Goal: Information Seeking & Learning: Check status

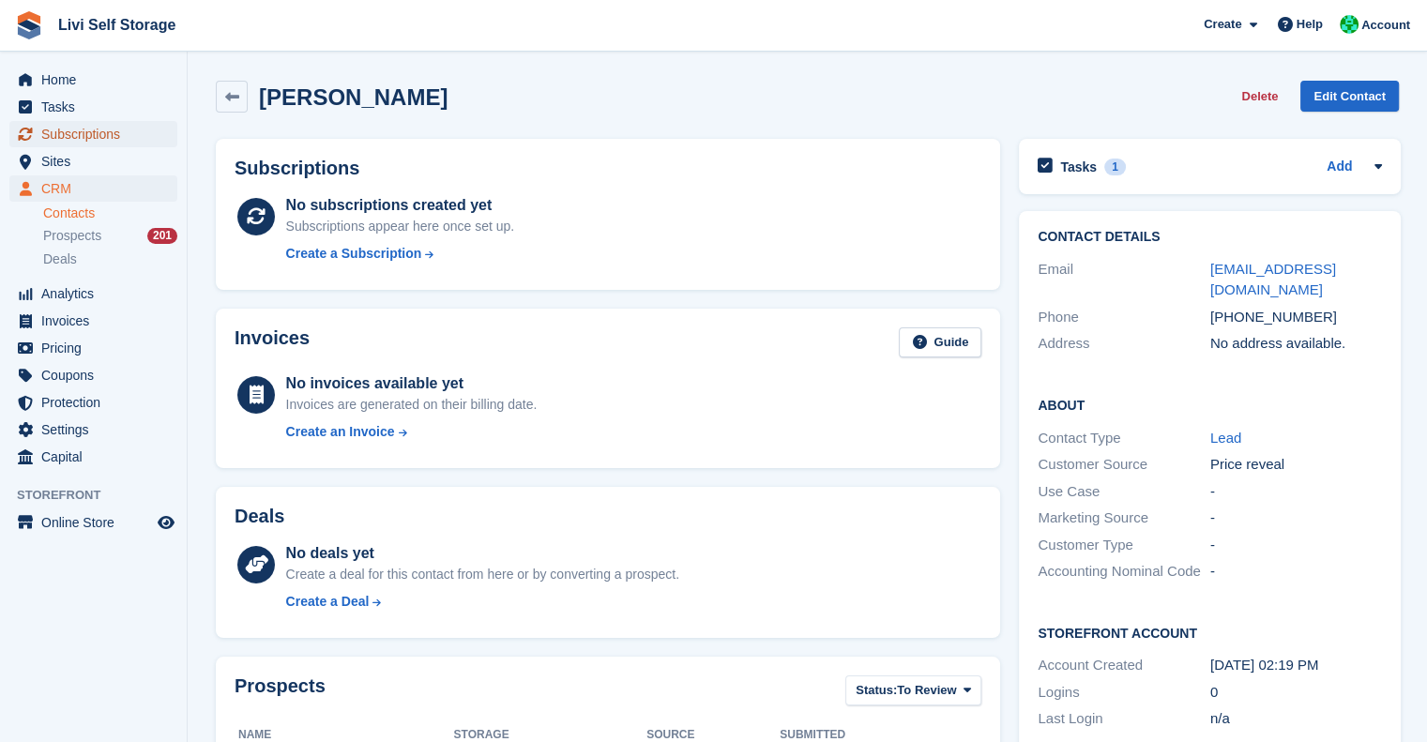
click at [79, 133] on span "Subscriptions" at bounding box center [97, 134] width 113 height 26
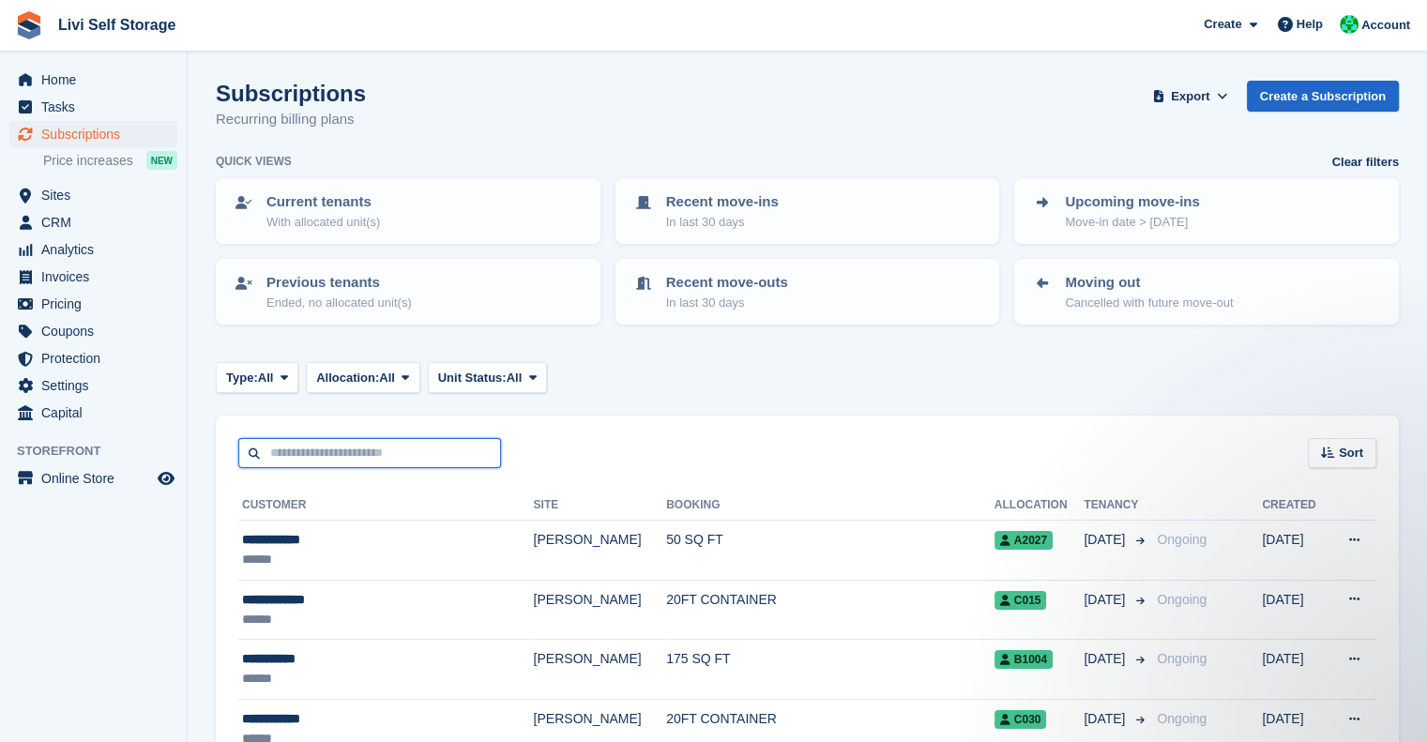
click at [334, 446] on input "text" at bounding box center [369, 453] width 263 height 31
type input "******"
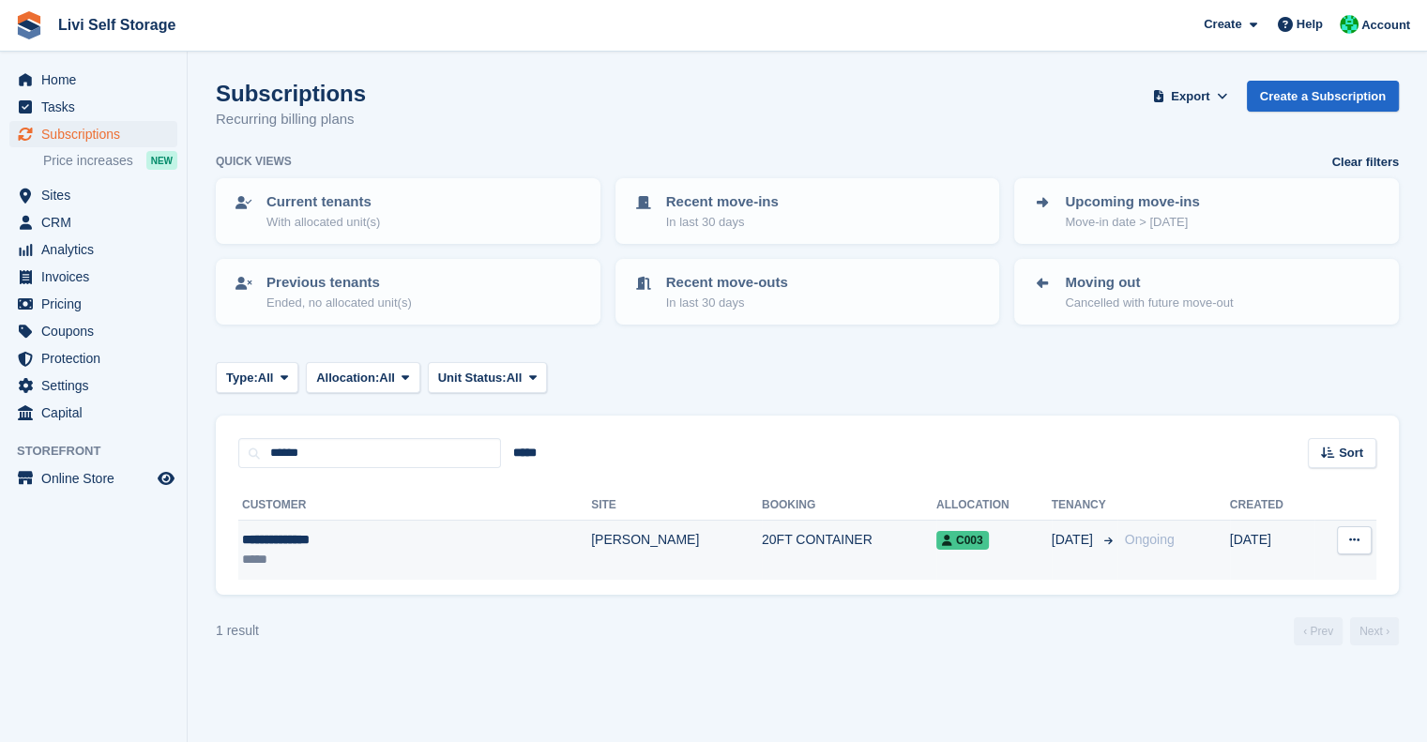
click at [316, 532] on div "**********" at bounding box center [352, 540] width 220 height 20
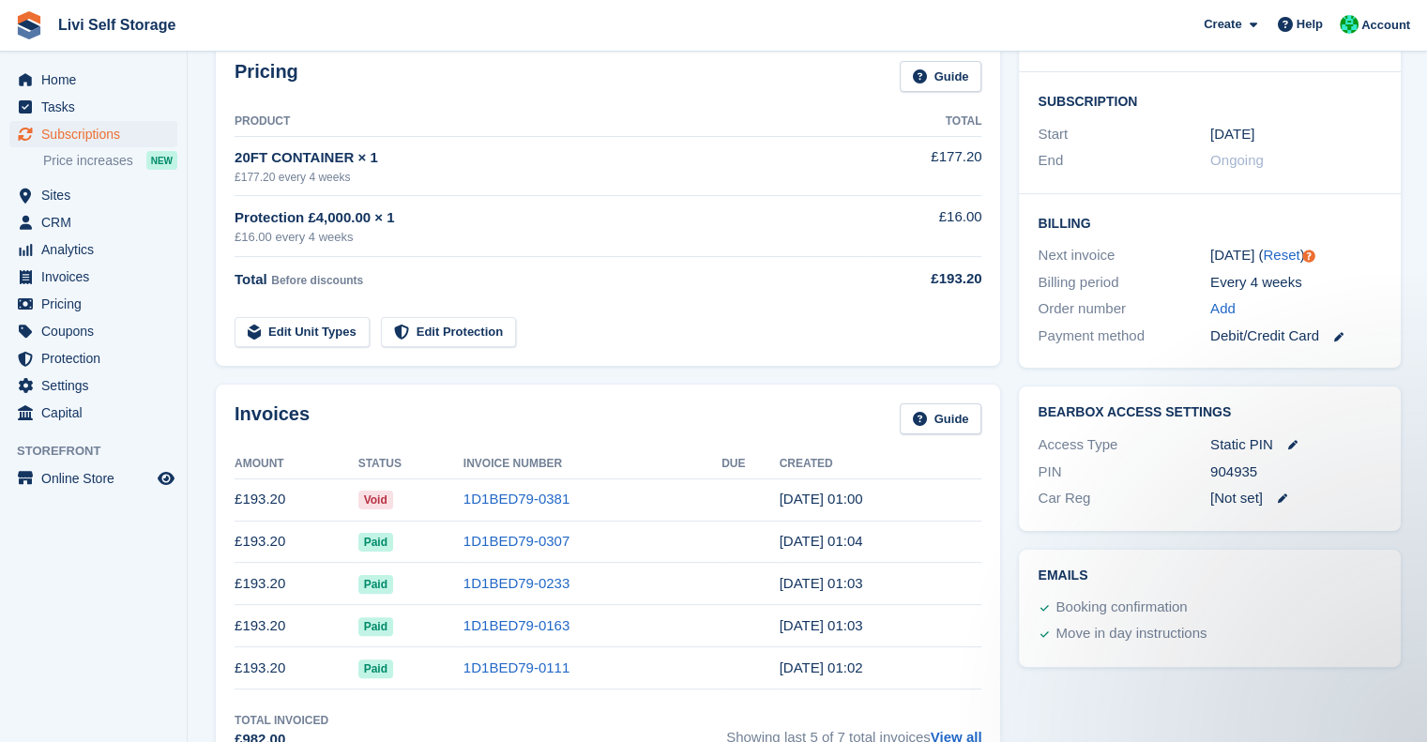
scroll to position [307, 0]
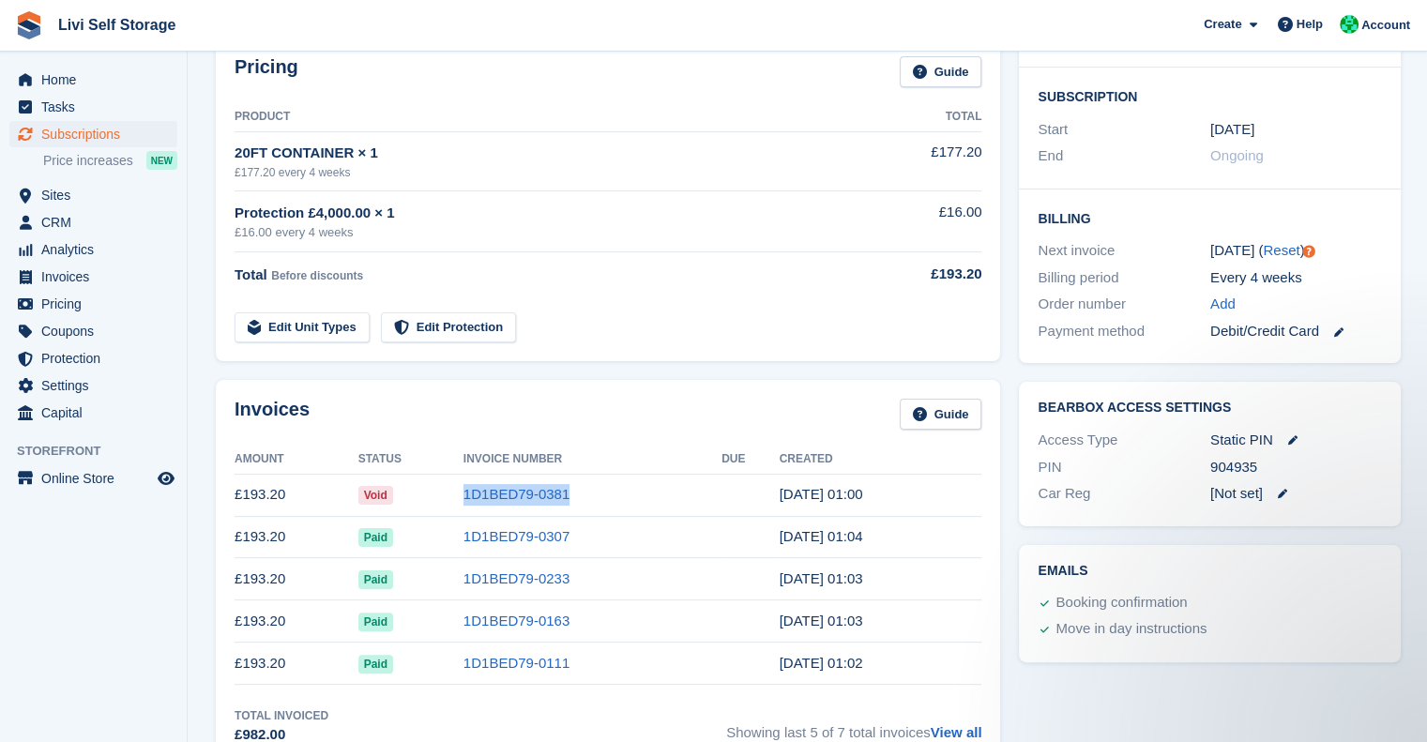
drag, startPoint x: 563, startPoint y: 494, endPoint x: 452, endPoint y: 494, distance: 110.7
click at [452, 494] on tr "£193.20 Void 1D1BED79-0381 [DATE] 01:00" at bounding box center [608, 495] width 747 height 42
copy tr "1D1BED79-0381"
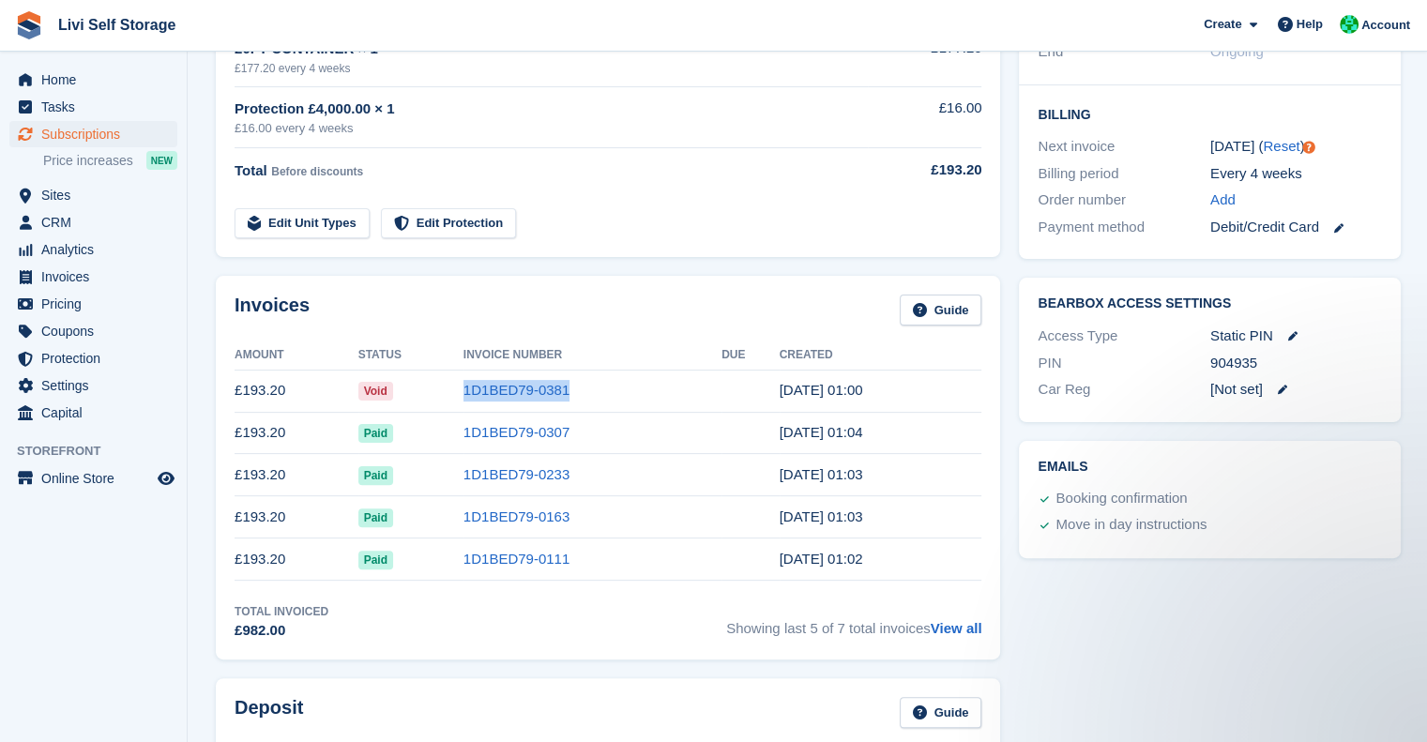
scroll to position [405, 0]
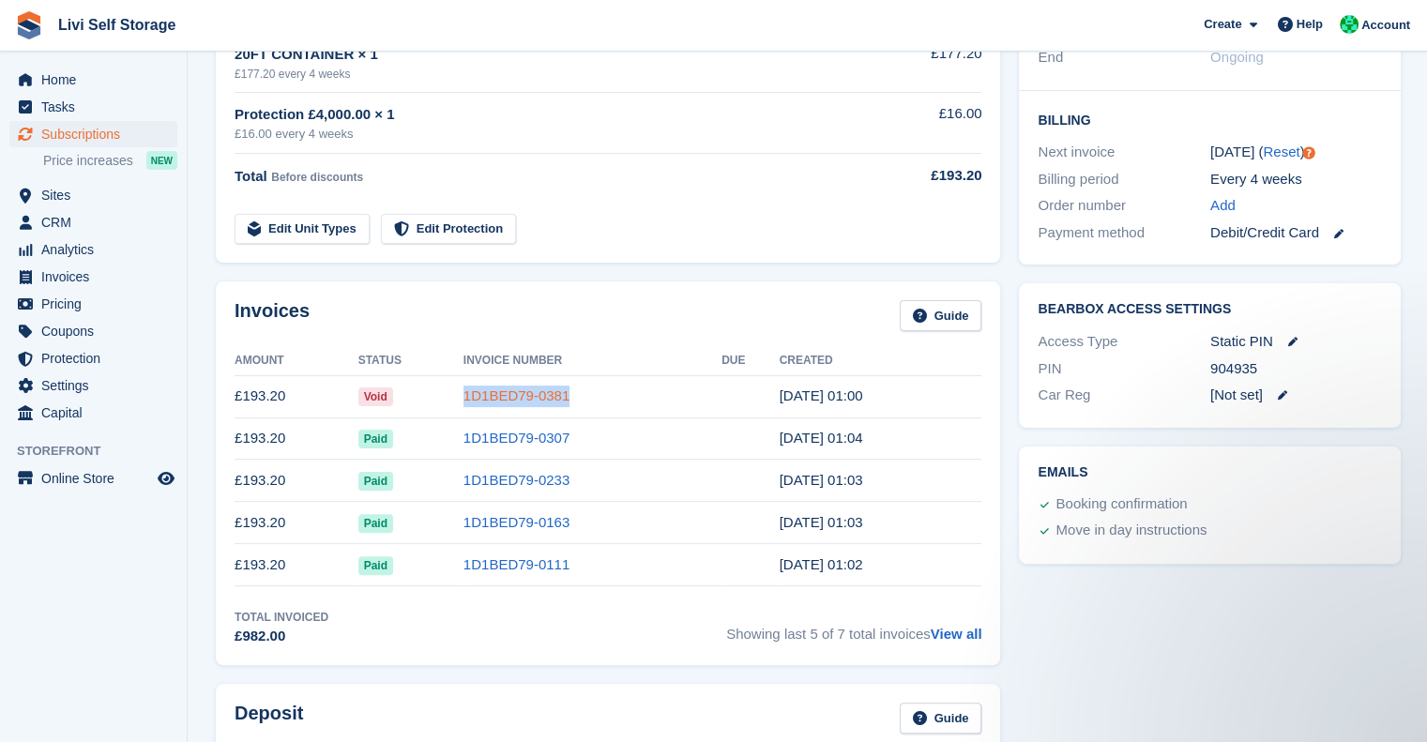
click at [502, 387] on link "1D1BED79-0381" at bounding box center [516, 395] width 106 height 16
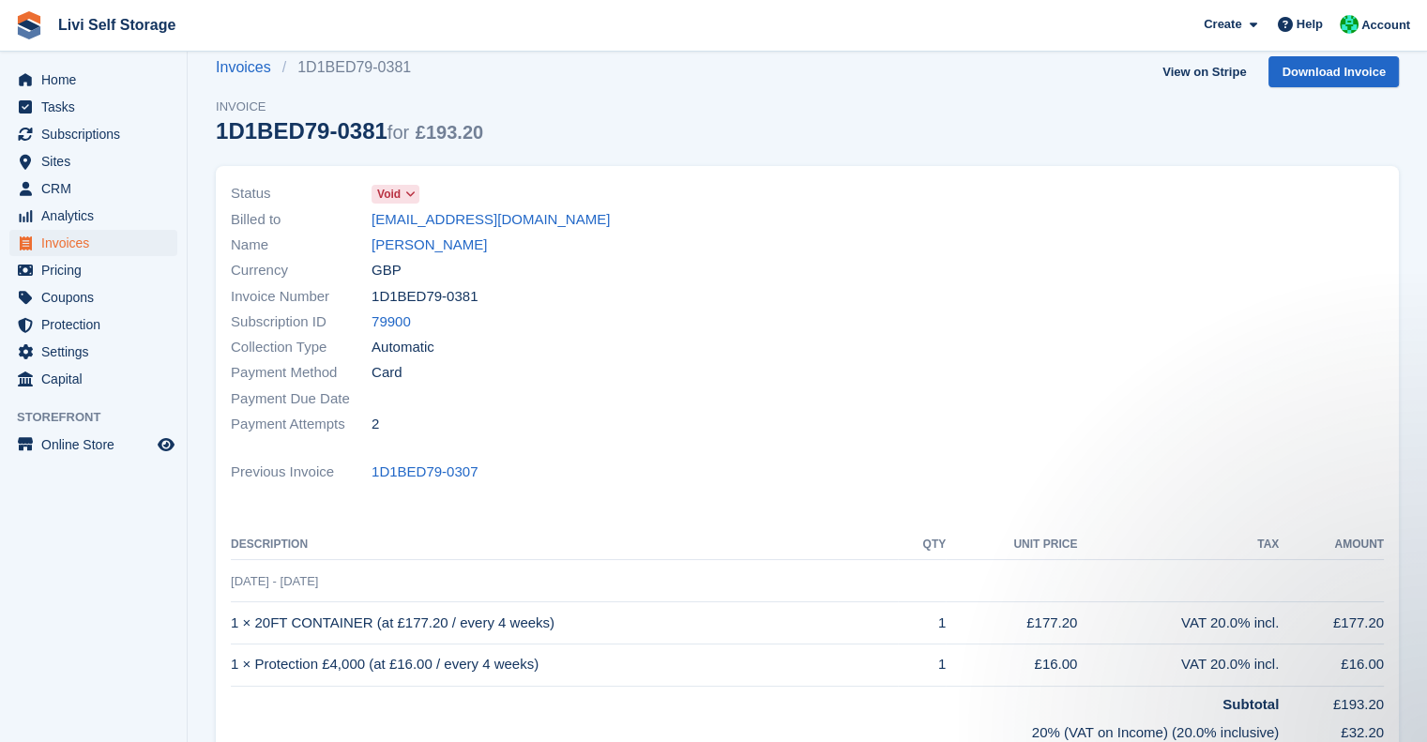
scroll to position [25, 0]
drag, startPoint x: 472, startPoint y: 297, endPoint x: 372, endPoint y: 295, distance: 100.4
click at [372, 295] on span "1D1BED79-0381" at bounding box center [425, 296] width 106 height 22
copy span "1D1BED79-0381"
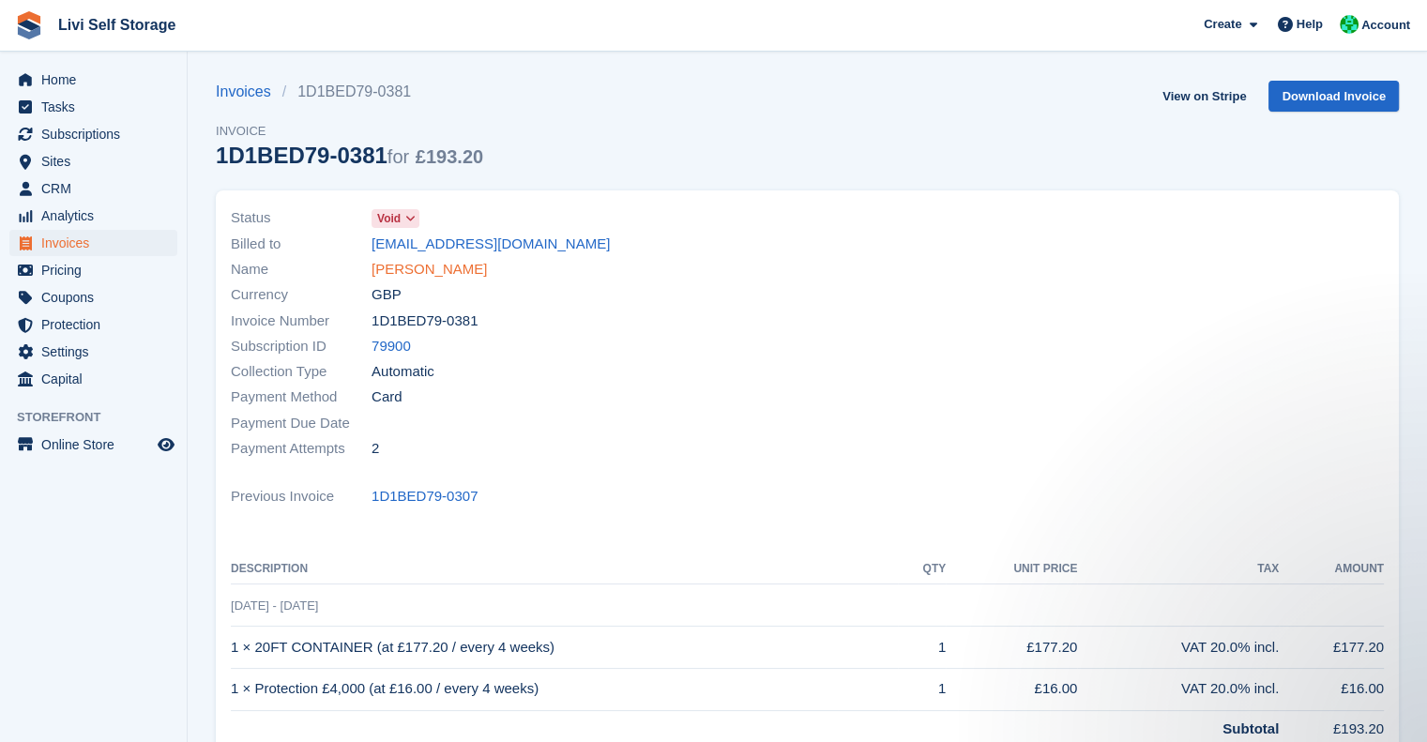
click at [440, 267] on link "[PERSON_NAME]" at bounding box center [429, 270] width 115 height 22
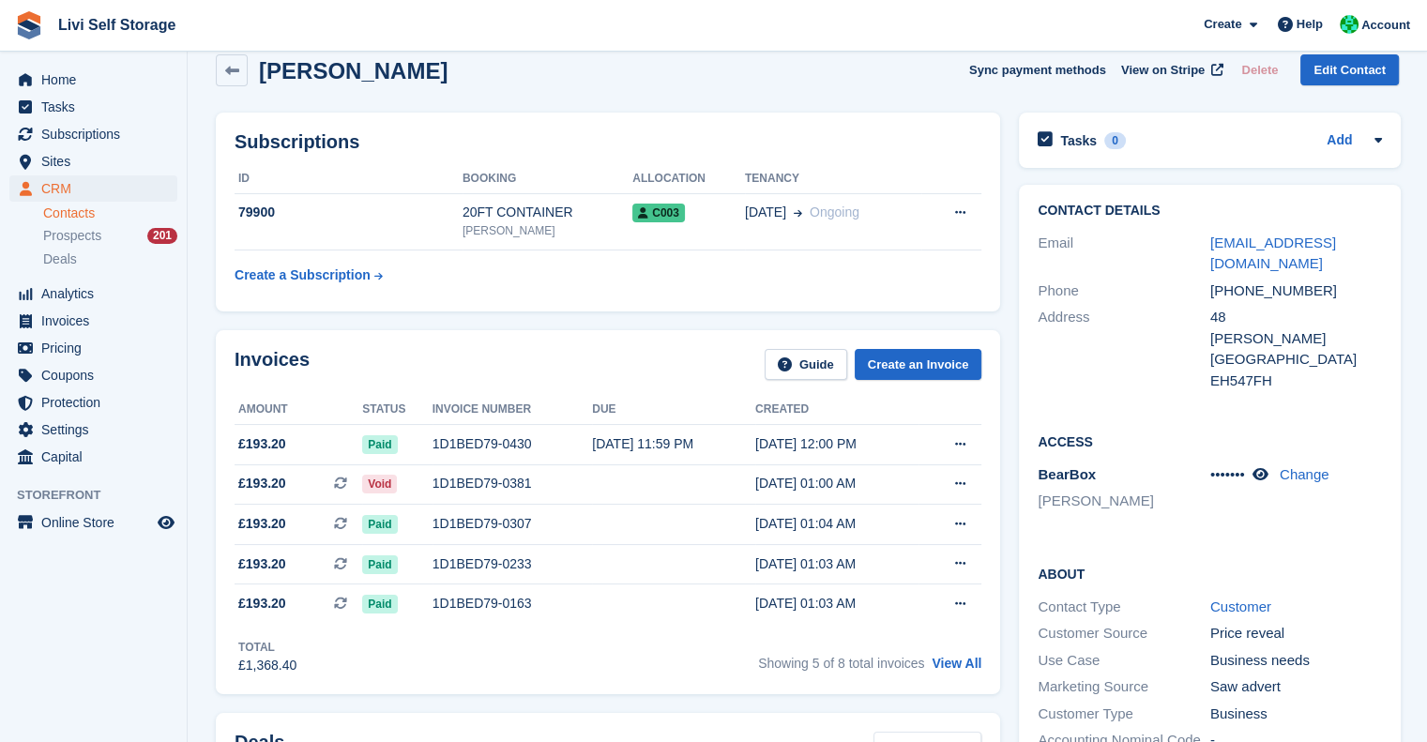
scroll to position [30, 0]
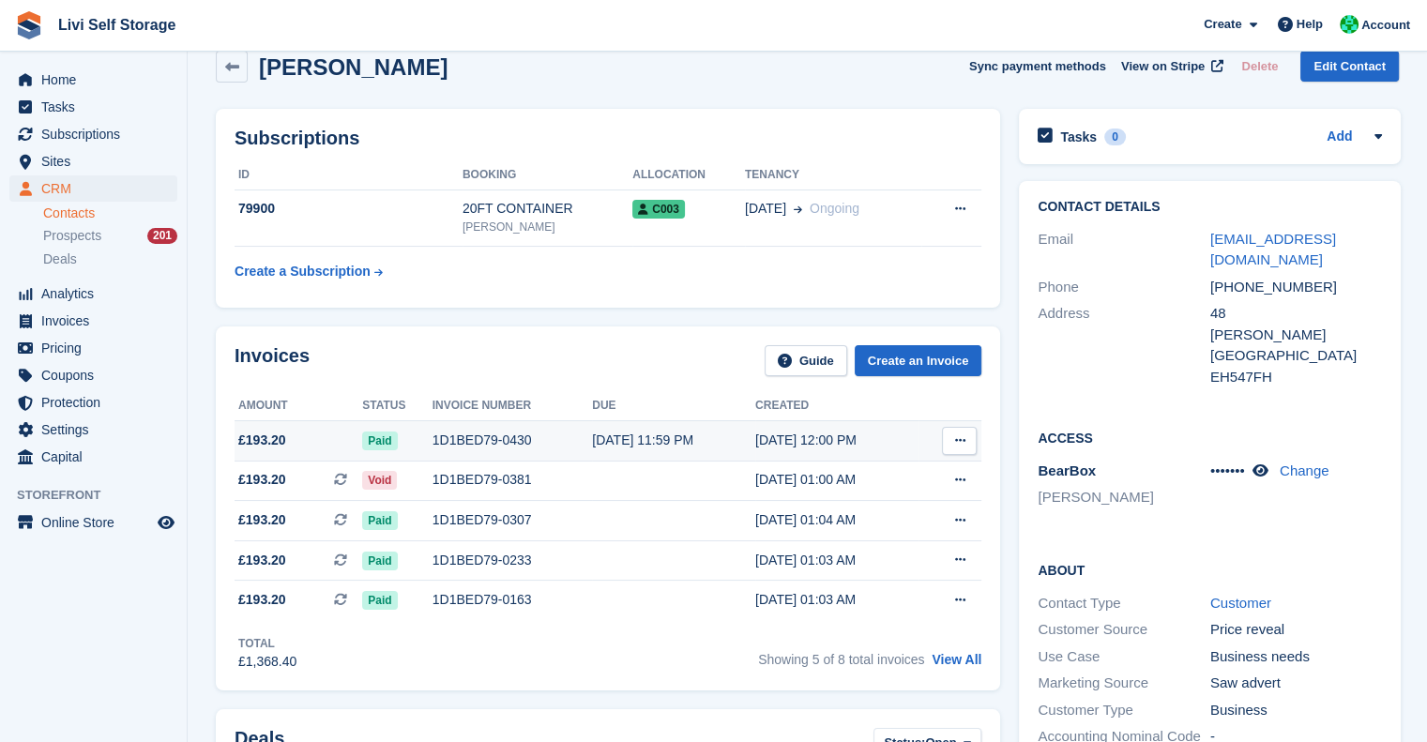
click at [519, 443] on div "1D1BED79-0430" at bounding box center [513, 441] width 160 height 20
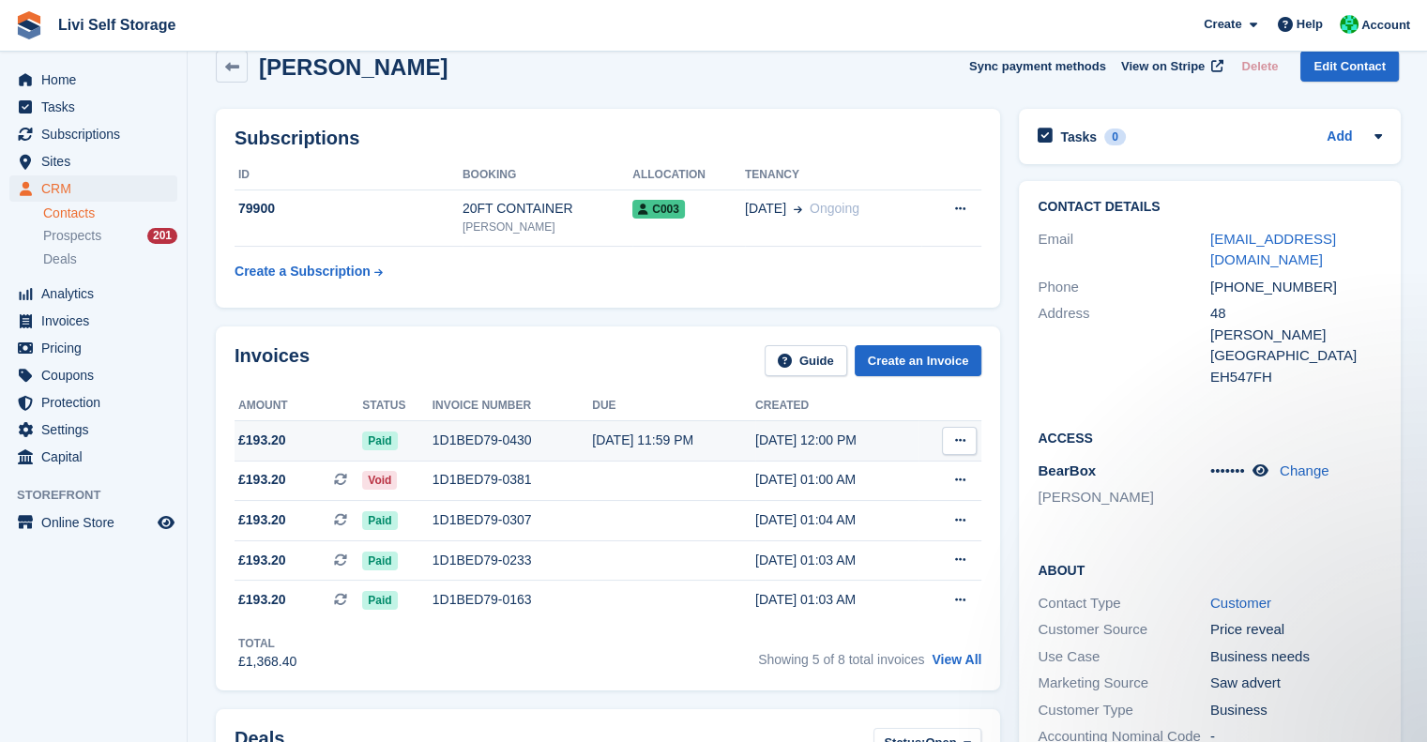
scroll to position [0, 0]
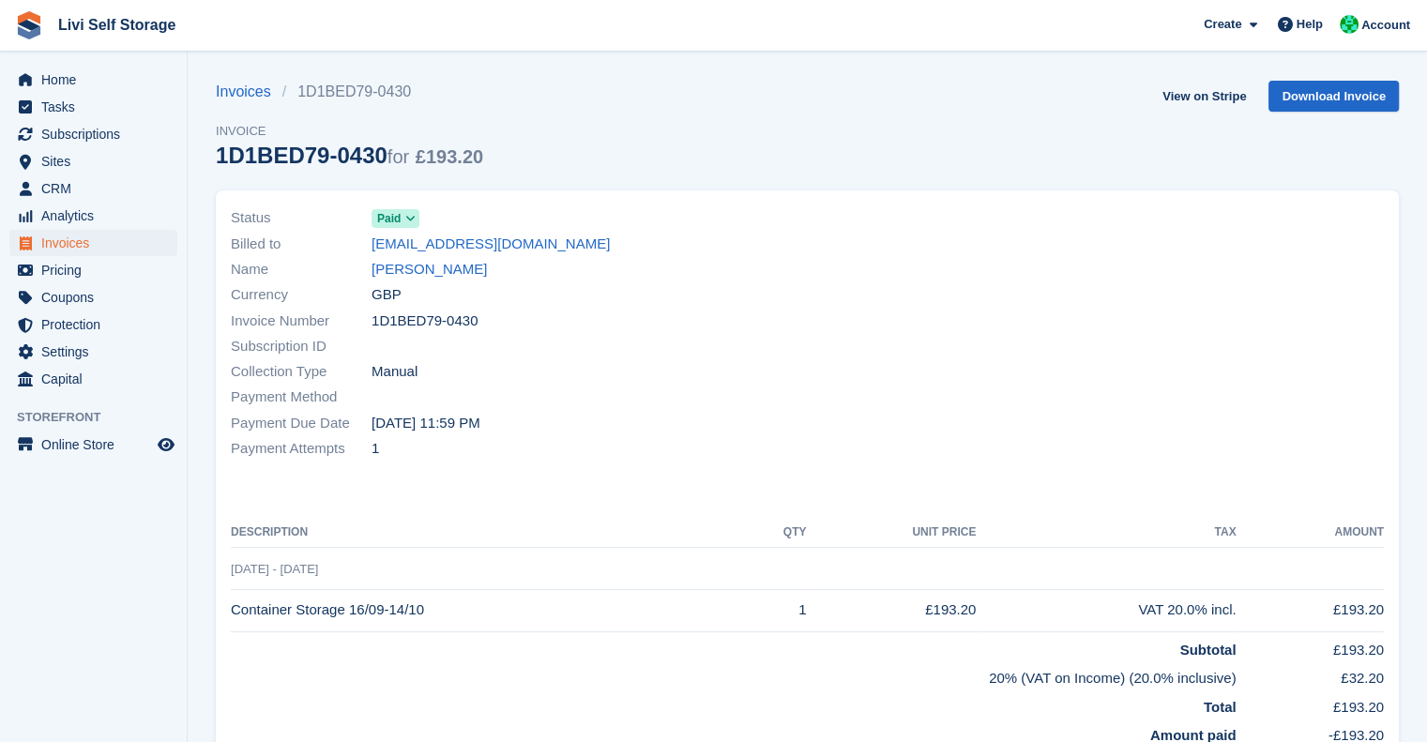
drag, startPoint x: 484, startPoint y: 320, endPoint x: 371, endPoint y: 326, distance: 113.7
click at [371, 326] on div "Invoice Number 1D1BED79-0430" at bounding box center [514, 320] width 566 height 25
copy div "1D1BED79-0430"
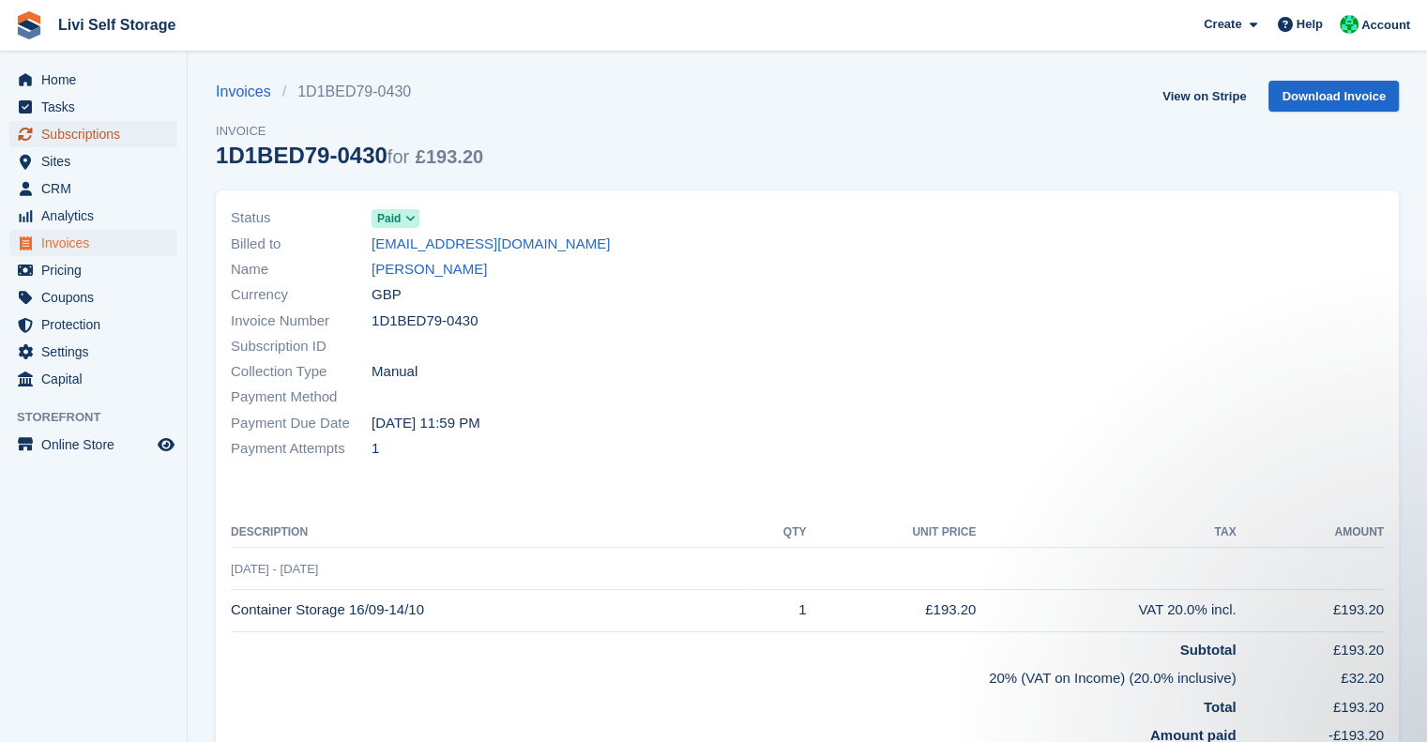
click at [78, 123] on span "Subscriptions" at bounding box center [97, 134] width 113 height 26
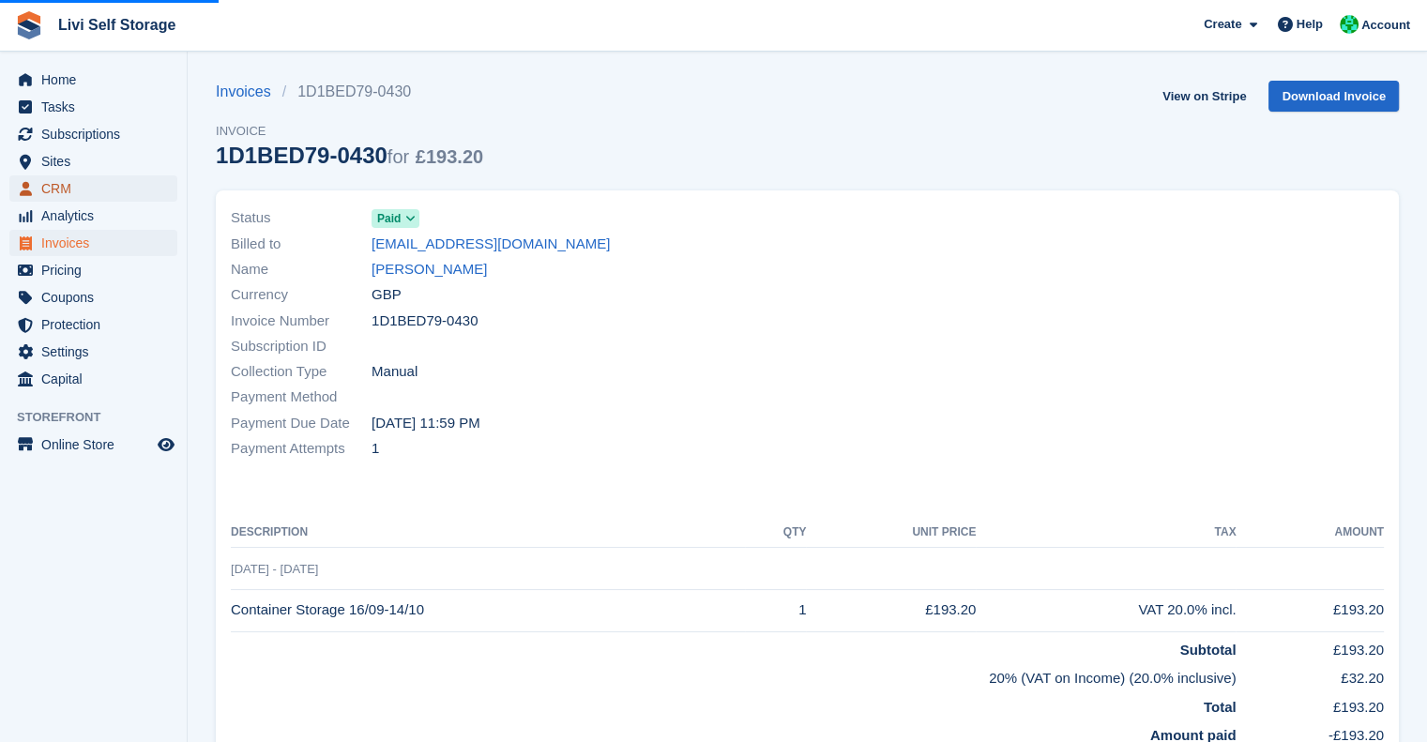
click at [57, 179] on span "CRM" at bounding box center [97, 188] width 113 height 26
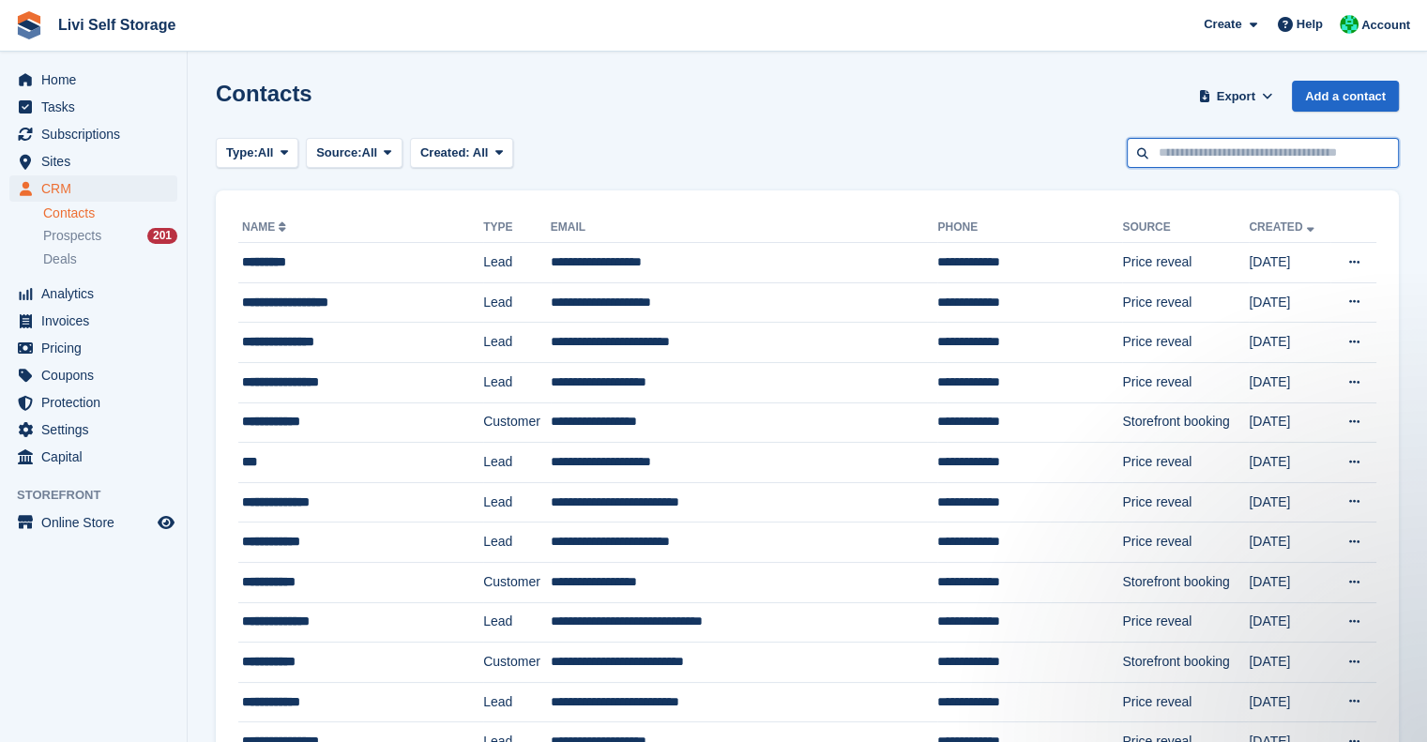
click at [1218, 144] on input "text" at bounding box center [1263, 153] width 272 height 31
type input "****"
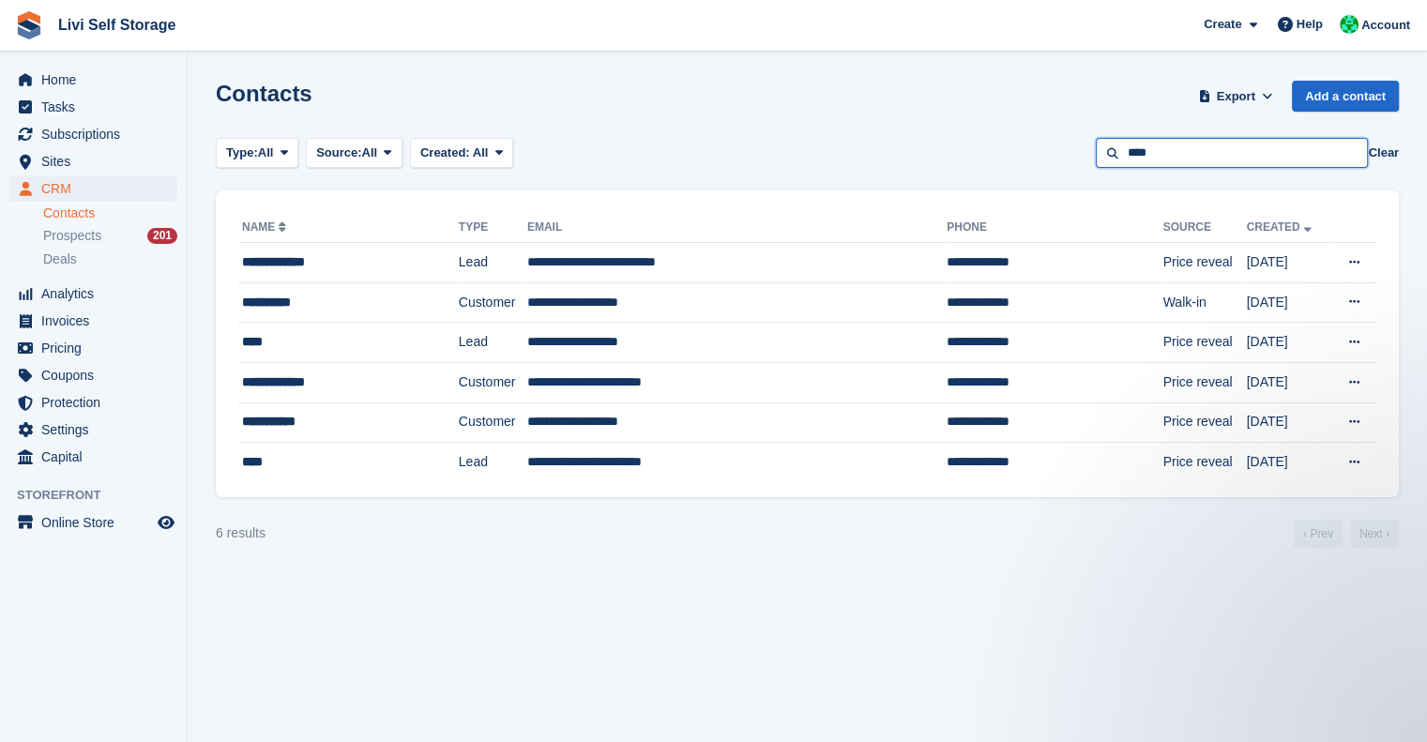
click at [1148, 153] on input "****" at bounding box center [1232, 153] width 272 height 31
type input "***"
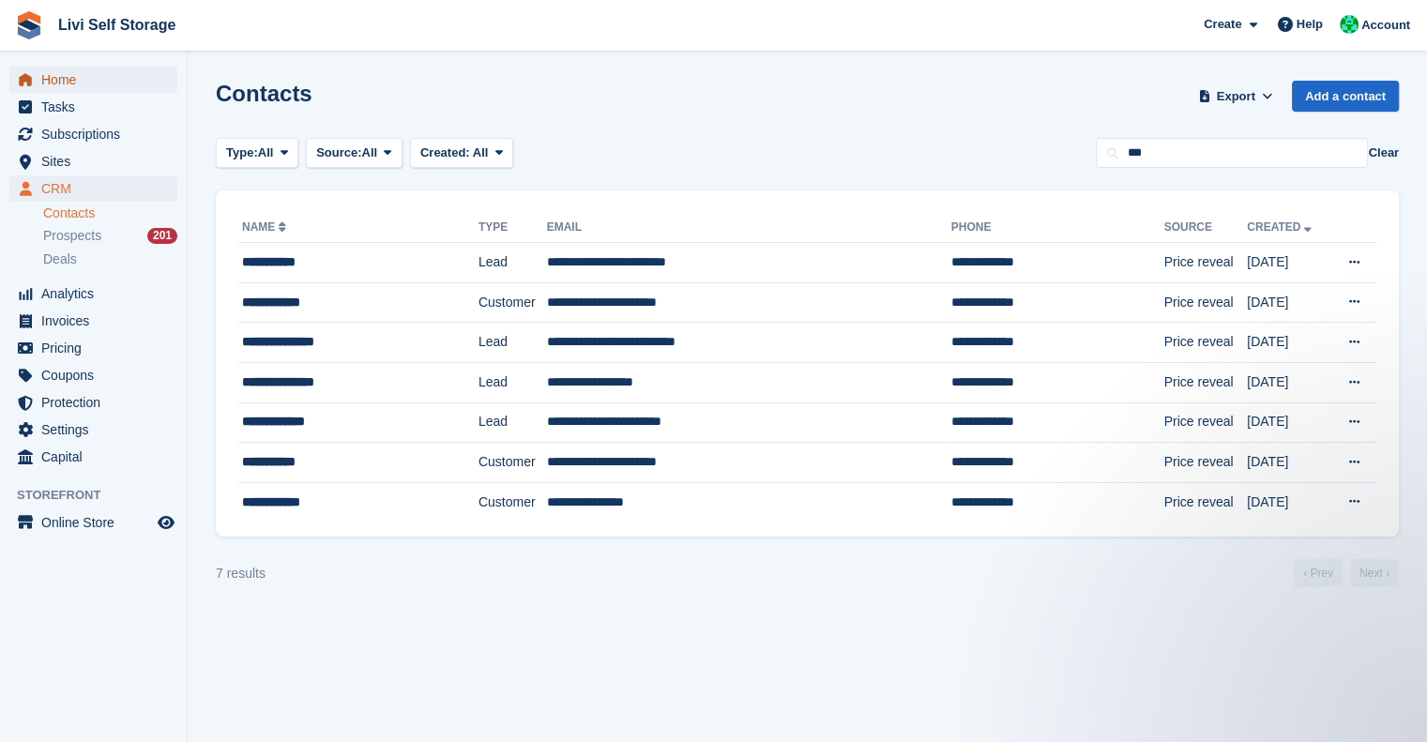
click at [70, 81] on span "Home" at bounding box center [97, 80] width 113 height 26
